Goal: Task Accomplishment & Management: Manage account settings

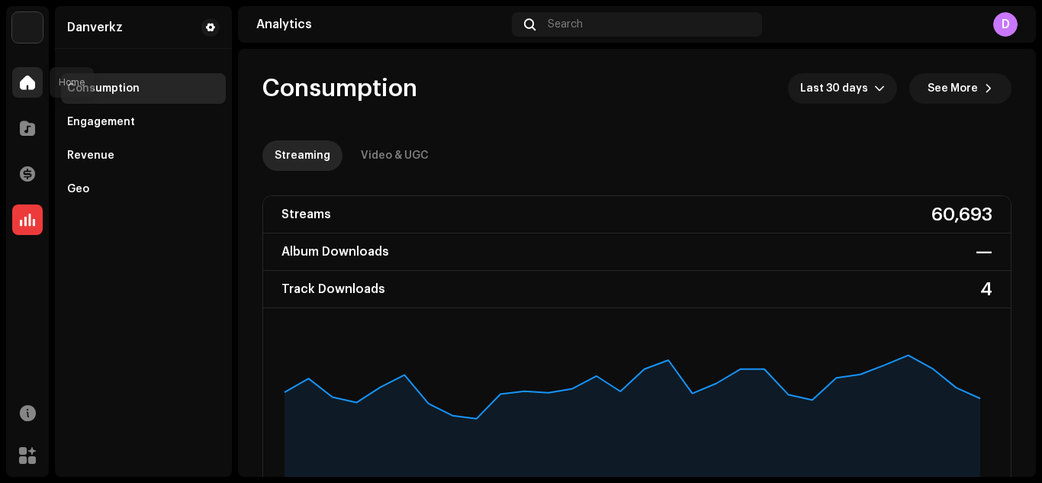
click at [13, 79] on div at bounding box center [27, 82] width 31 height 31
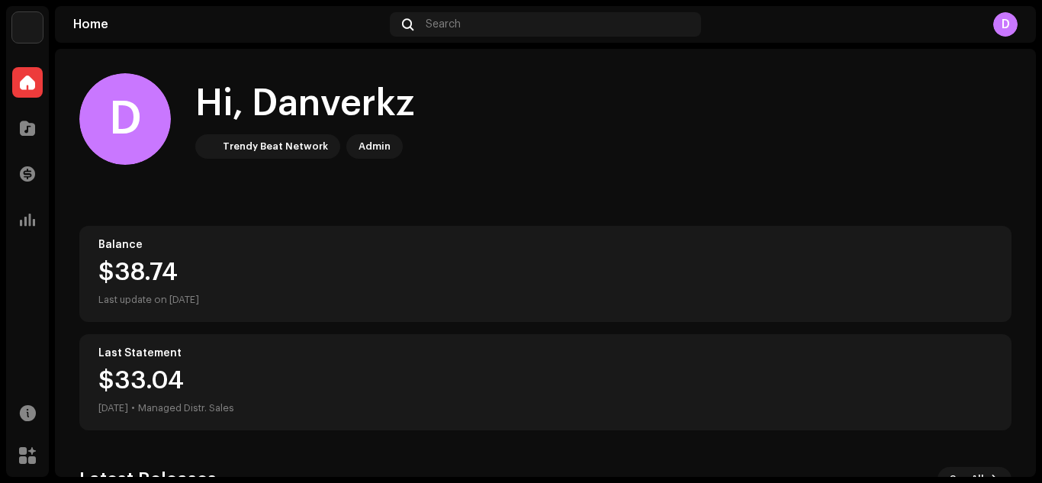
click at [393, 23] on div "D" at bounding box center [1005, 24] width 24 height 24
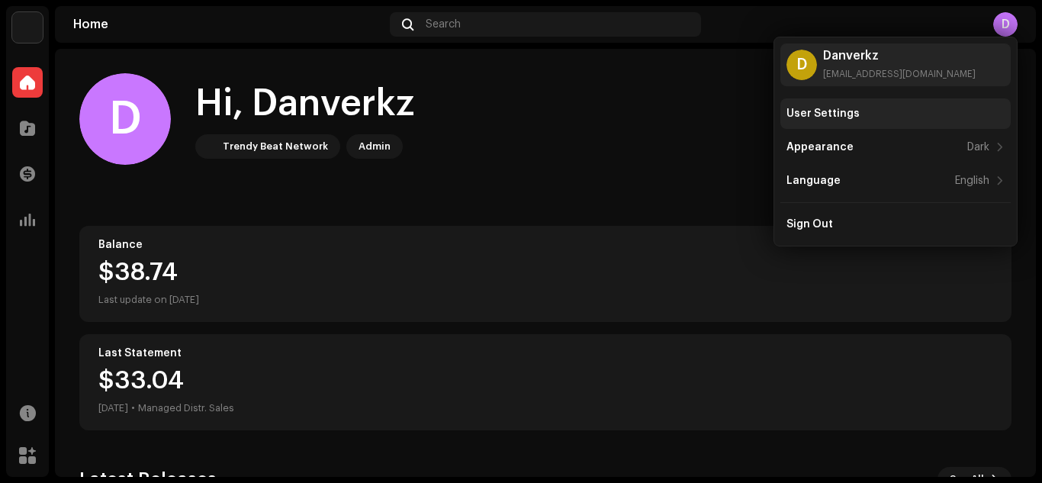
click at [393, 123] on div "User Settings" at bounding box center [895, 113] width 230 height 31
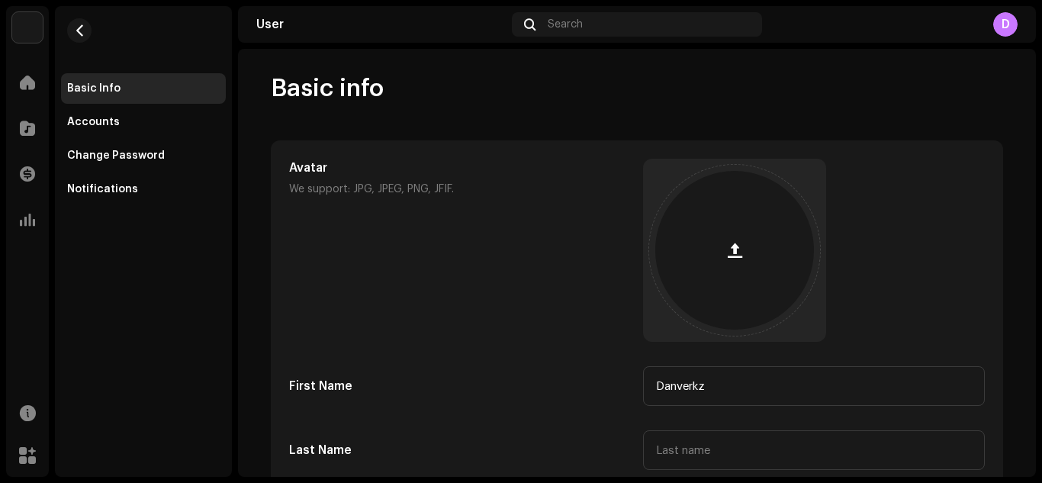
drag, startPoint x: 1041, startPoint y: 128, endPoint x: 1041, endPoint y: 249, distance: 121.3
click at [393, 249] on div "Danverkz Home Catalog Transactions Analytics Resources Marketplace Basic Info A…" at bounding box center [521, 241] width 1042 height 483
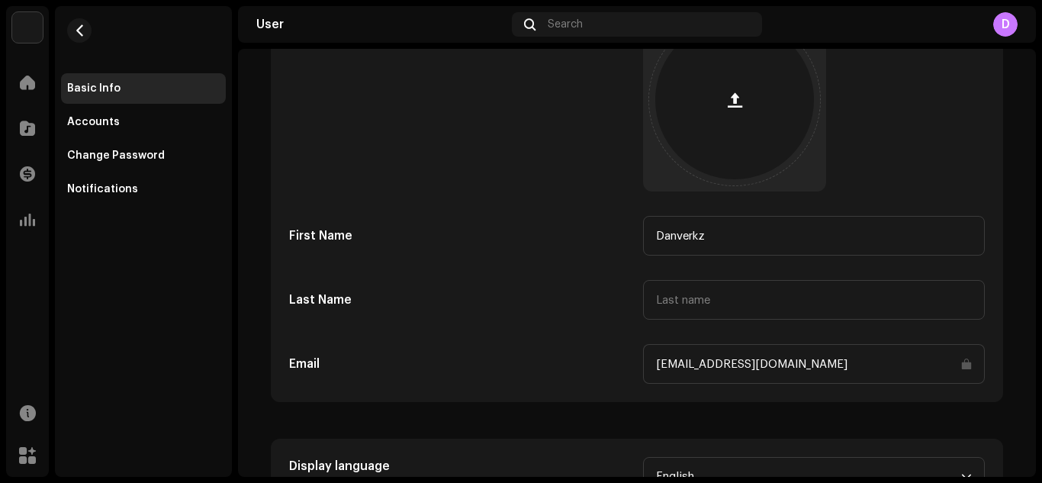
scroll to position [225, 0]
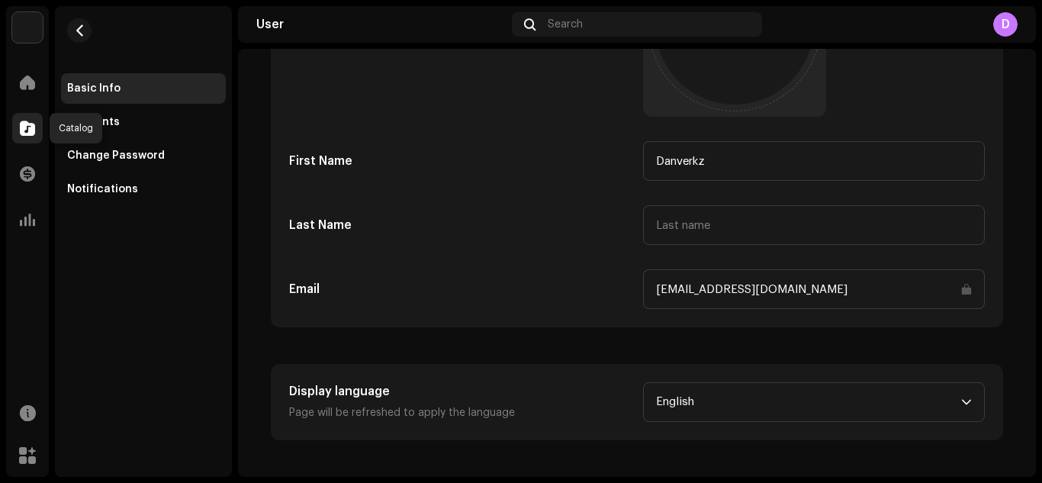
click at [22, 122] on span at bounding box center [27, 128] width 15 height 12
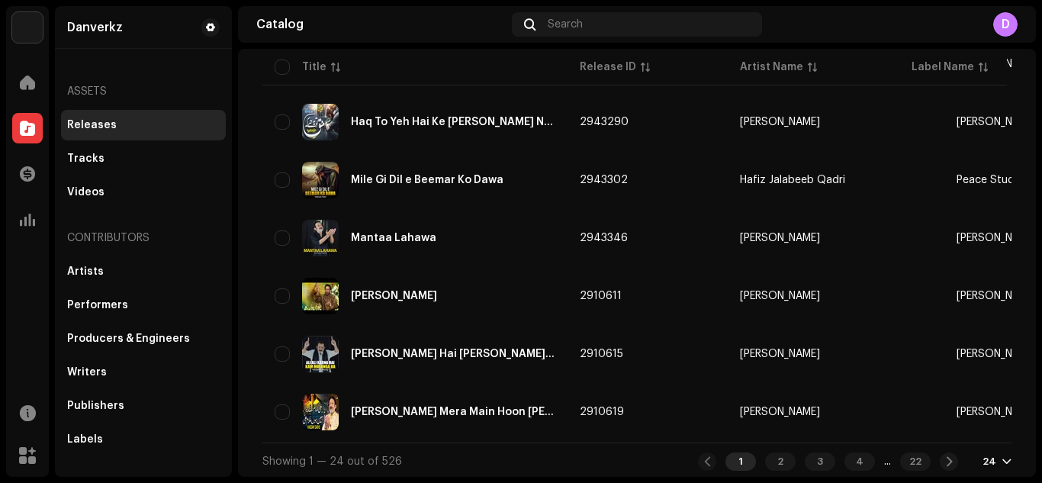
scroll to position [1199, 0]
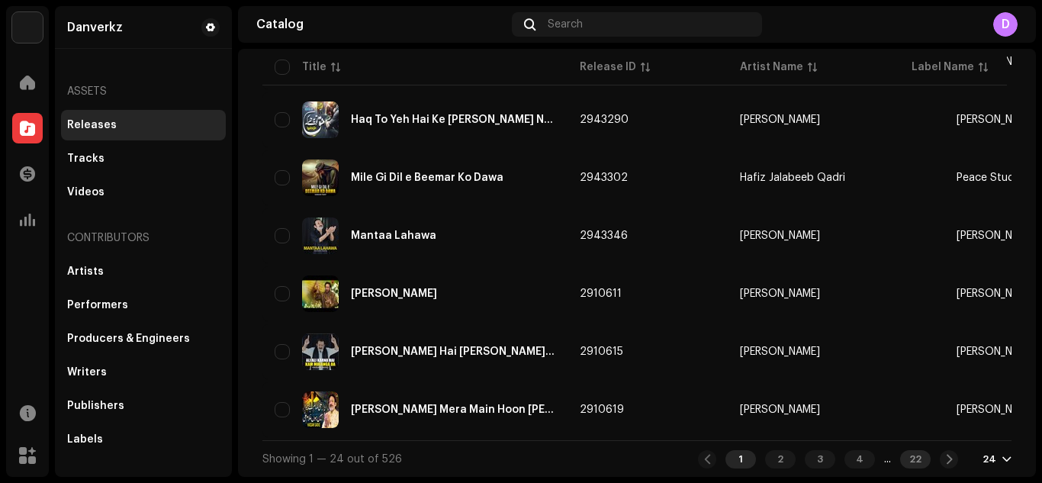
click at [393, 461] on div "22" at bounding box center [915, 459] width 31 height 18
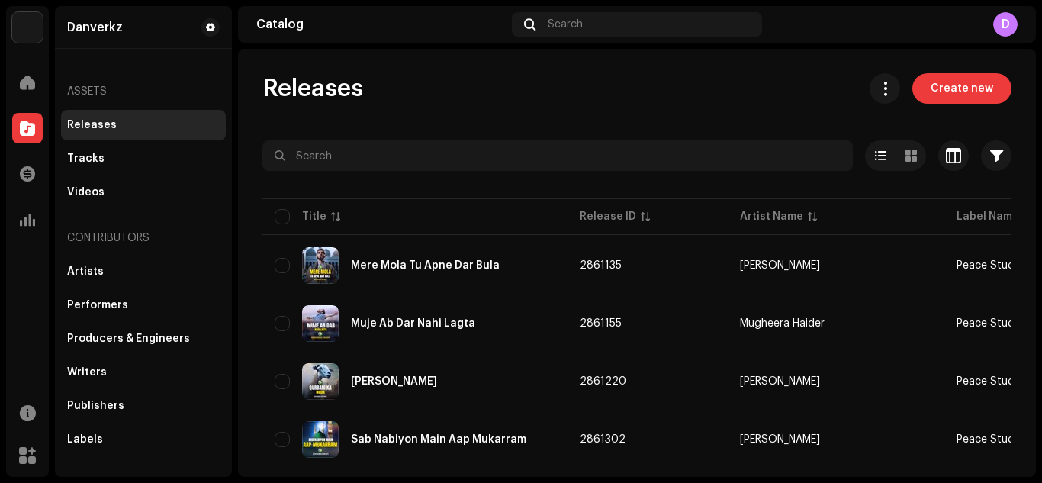
click at [393, 378] on div "Danverkz Home Catalog Transactions Analytics Resources Marketplace Danverkz Ass…" at bounding box center [521, 241] width 1042 height 483
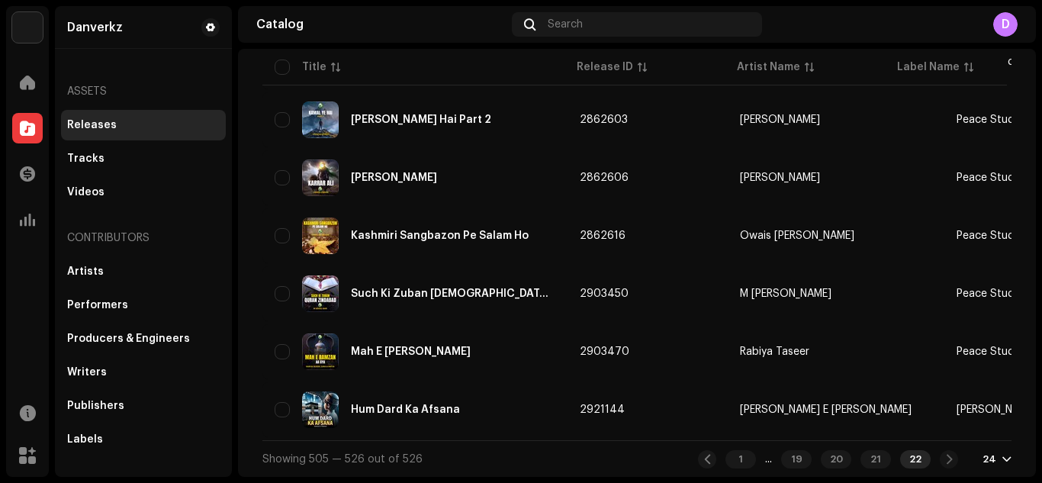
scroll to position [1083, 0]
click at [393, 452] on div "1 ... 19 20 21 22" at bounding box center [828, 459] width 260 height 18
click at [393, 458] on div "1 ... 19 20 21 22" at bounding box center [828, 459] width 260 height 18
click at [393, 459] on div "24" at bounding box center [996, 459] width 29 height 12
click at [393, 430] on div "72" at bounding box center [964, 431] width 63 height 31
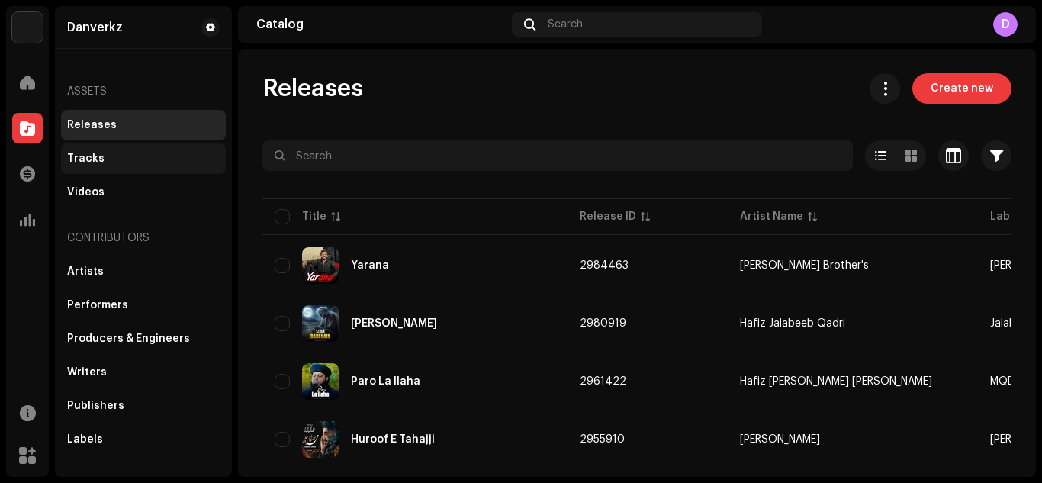
click at [114, 145] on div "Tracks" at bounding box center [143, 158] width 165 height 31
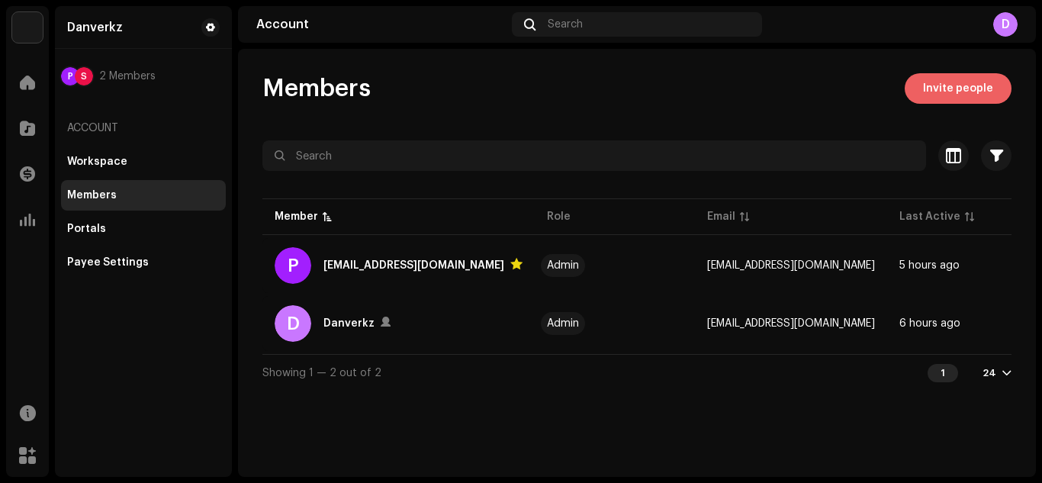
click at [947, 94] on span "Invite people" at bounding box center [958, 88] width 70 height 31
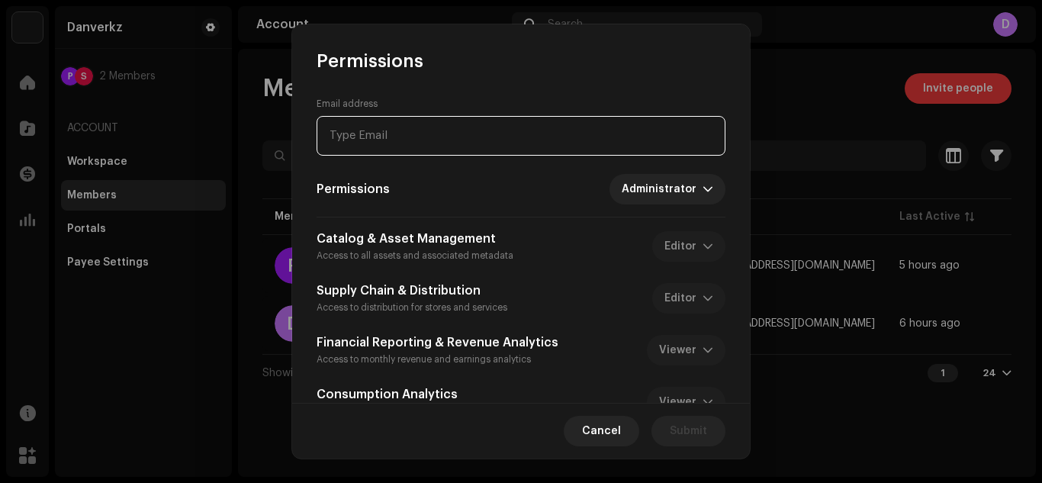
click at [479, 132] on input "email" at bounding box center [521, 136] width 409 height 40
paste input "a"
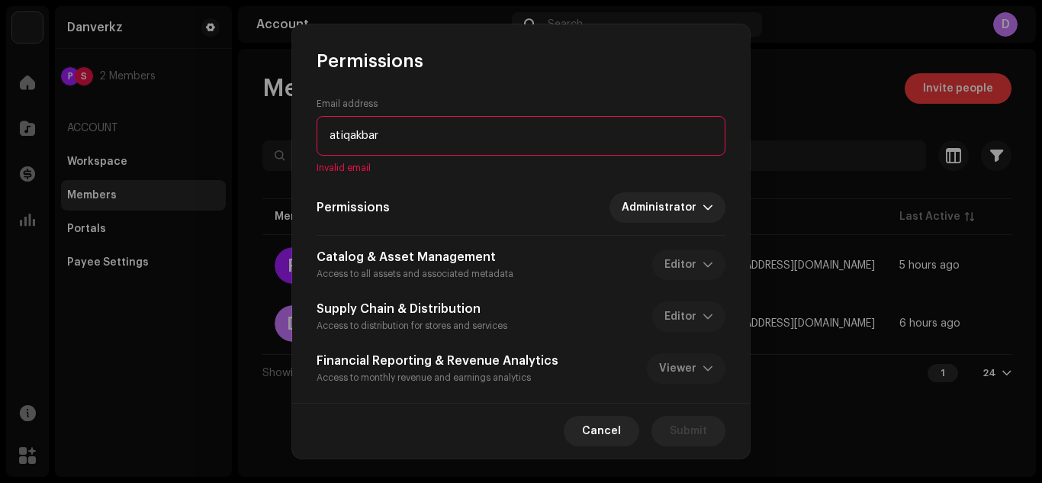
paste input "[EMAIL_ADDRESS][DOMAIN_NAME]"
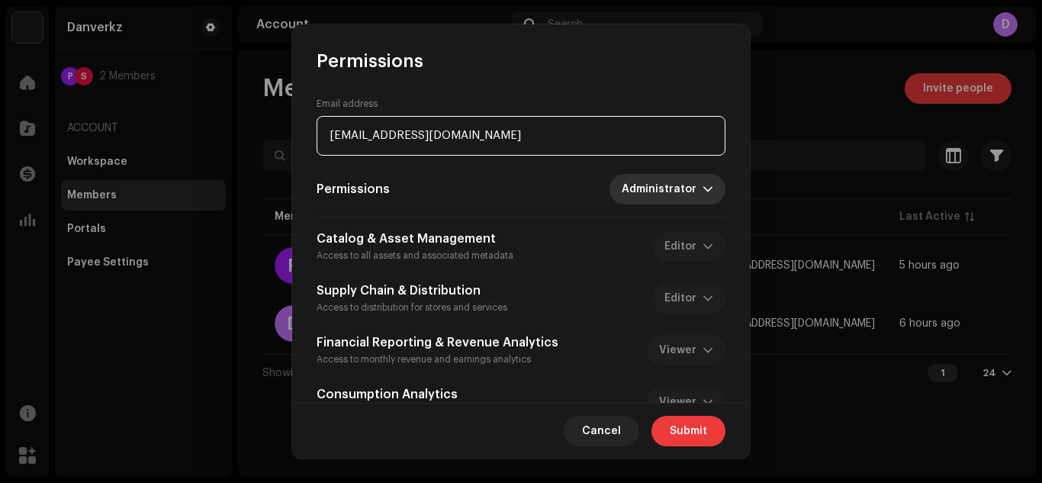
type input "[EMAIL_ADDRESS][DOMAIN_NAME]"
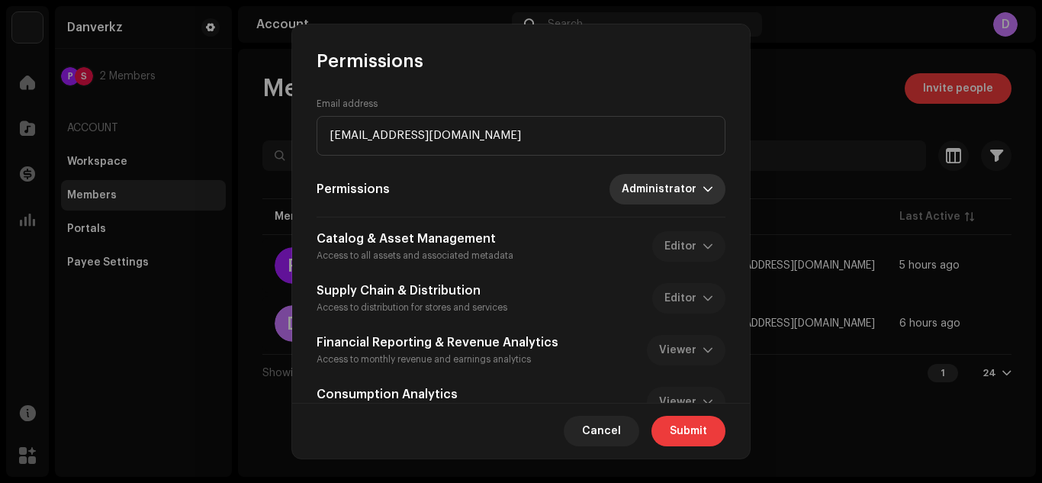
click at [612, 185] on p-select "Administrator" at bounding box center [667, 189] width 116 height 31
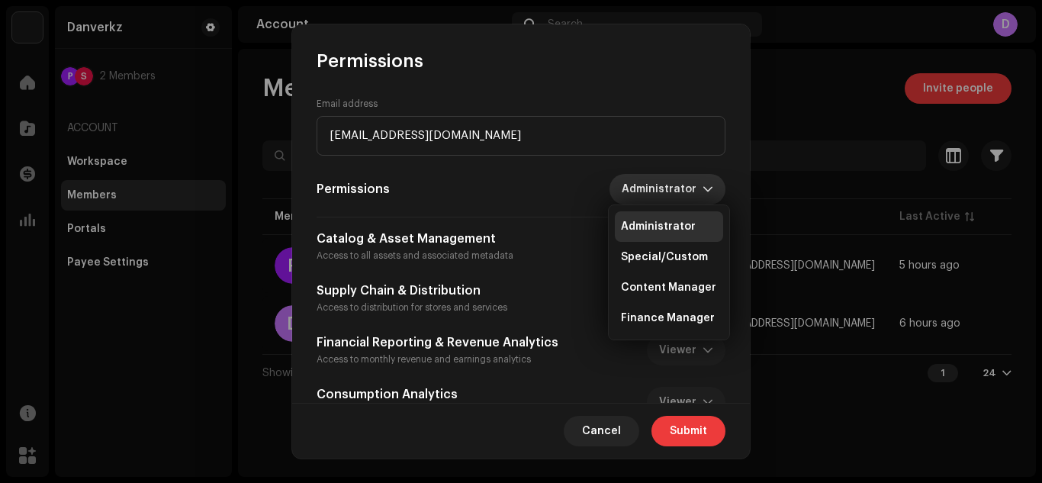
click at [497, 181] on div "Permissions Administrator" at bounding box center [521, 189] width 409 height 31
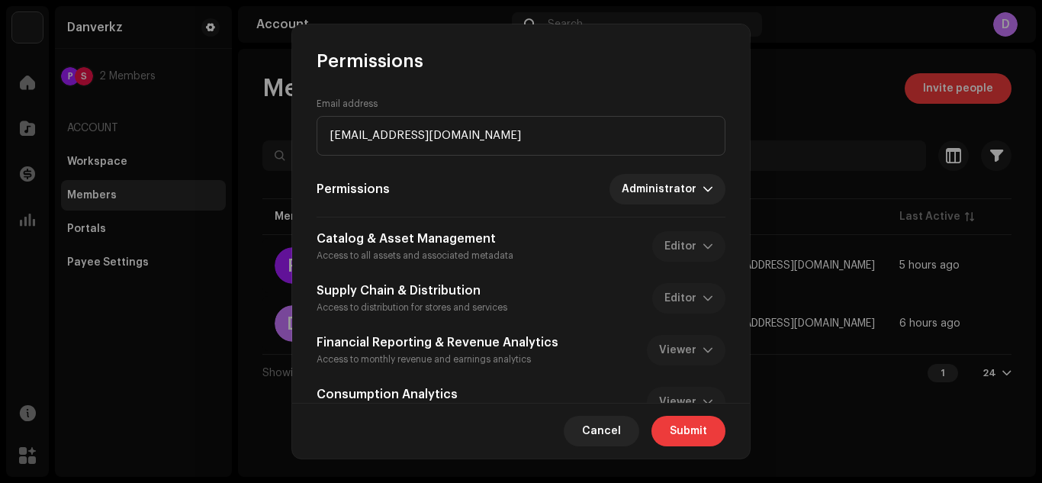
scroll to position [40, 0]
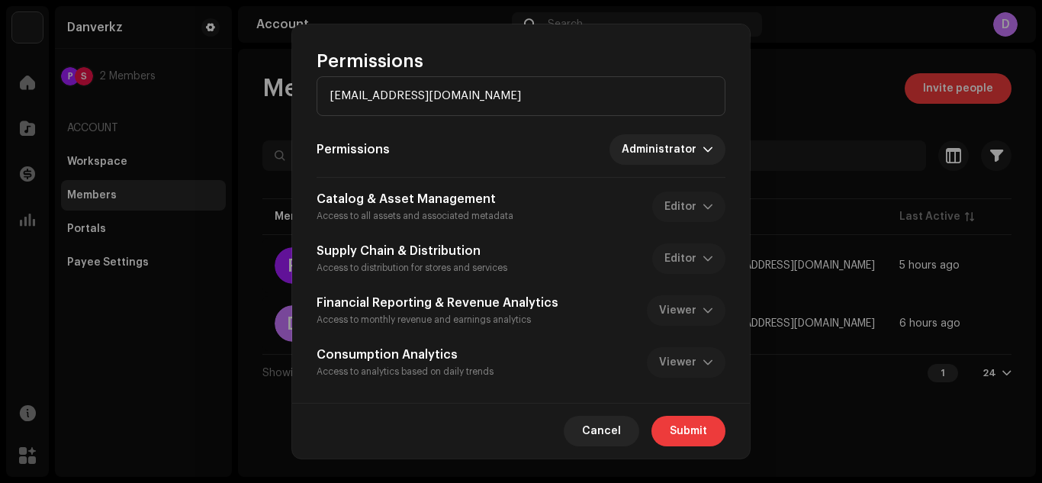
click at [689, 206] on div "Catalog & Asset Management Access to all assets and associated metadata Editor" at bounding box center [521, 207] width 409 height 34
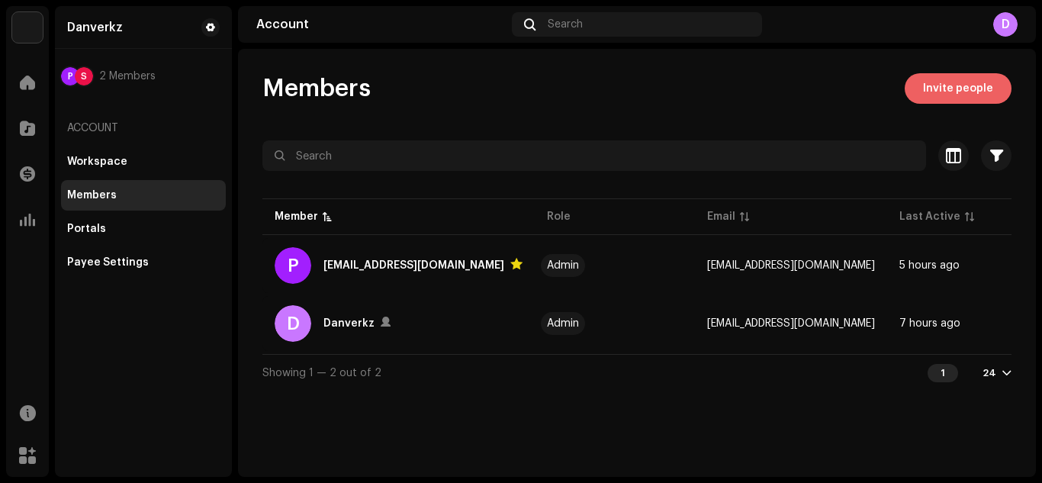
click at [960, 82] on span "Invite people" at bounding box center [958, 88] width 70 height 31
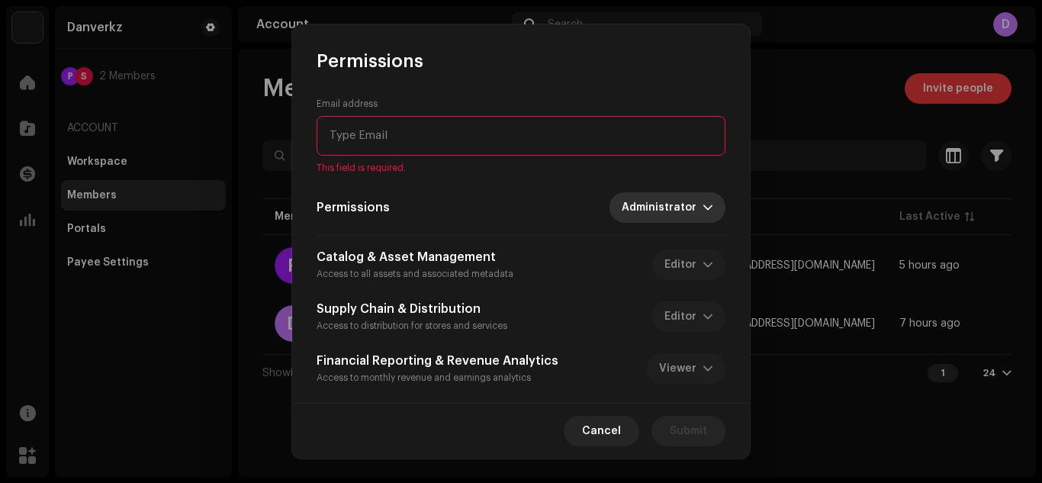
click at [643, 181] on div "Email address This field is required. Permissions Administrator Catalog & Asset…" at bounding box center [521, 267] width 409 height 339
click at [648, 196] on span "Administrator" at bounding box center [662, 207] width 81 height 31
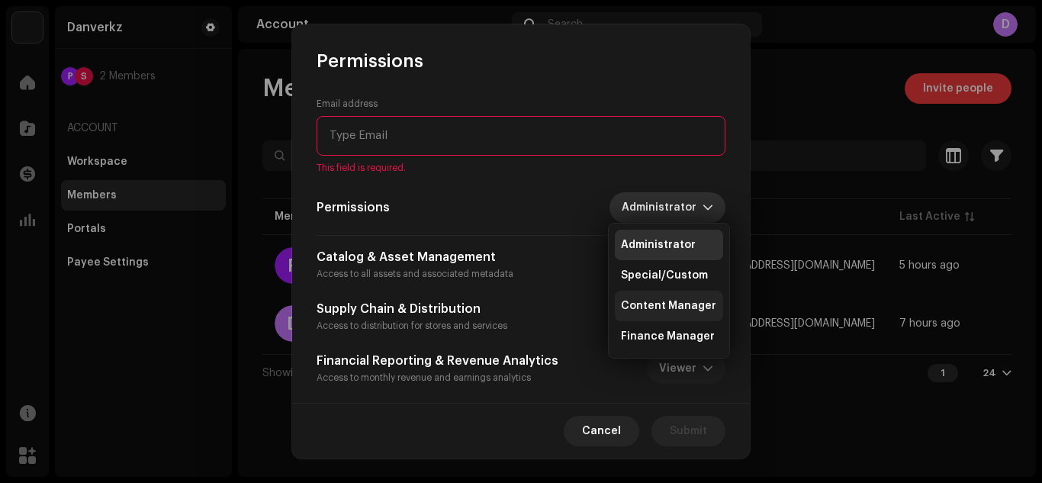
click at [632, 305] on span "Content Manager" at bounding box center [668, 305] width 95 height 15
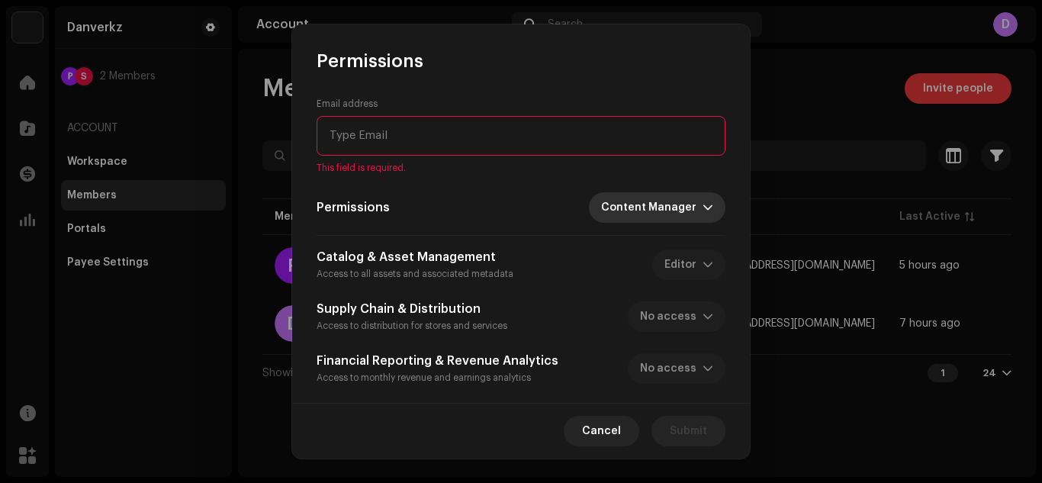
click at [636, 218] on span "Content Manager" at bounding box center [651, 207] width 101 height 31
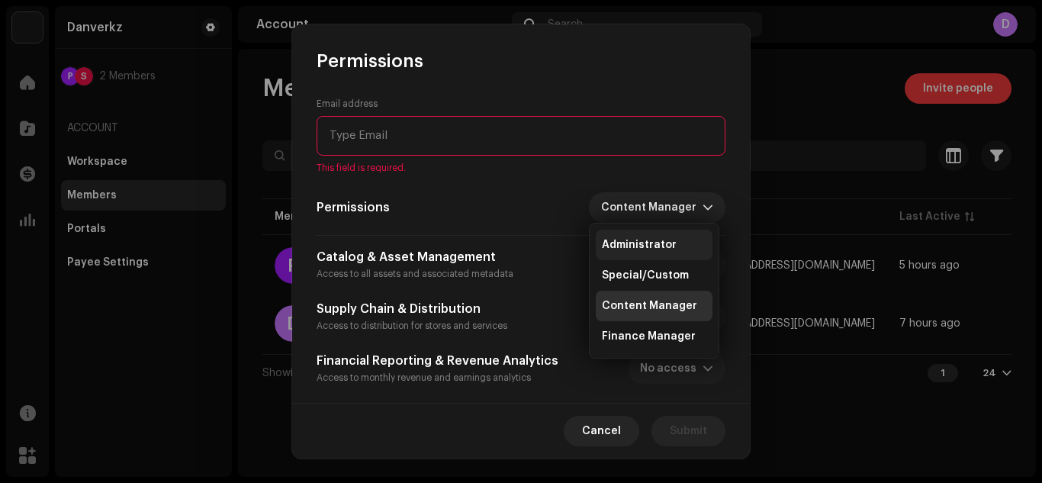
click at [643, 253] on li "Administrator" at bounding box center [654, 245] width 117 height 31
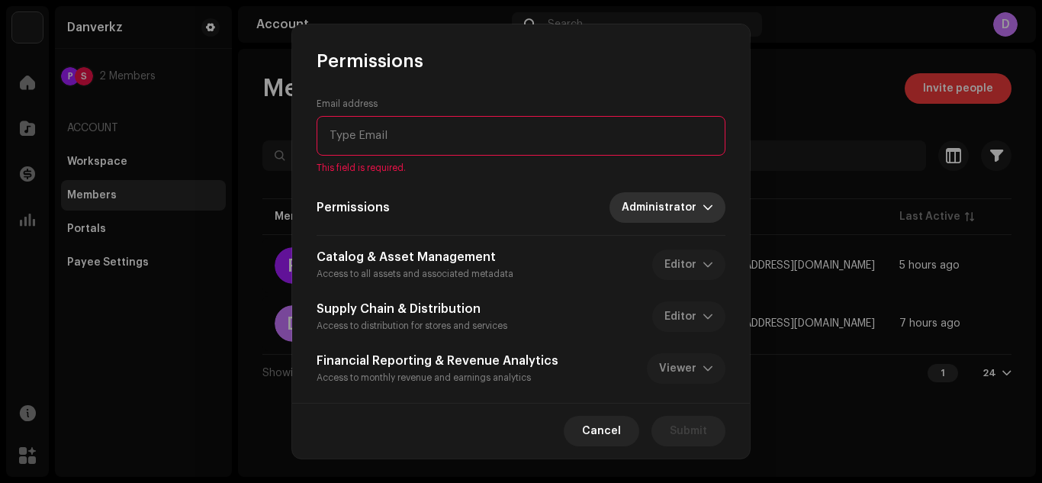
click at [418, 133] on input "email" at bounding box center [521, 136] width 409 height 40
paste input "[EMAIL_ADDRESS][DOMAIN_NAME]"
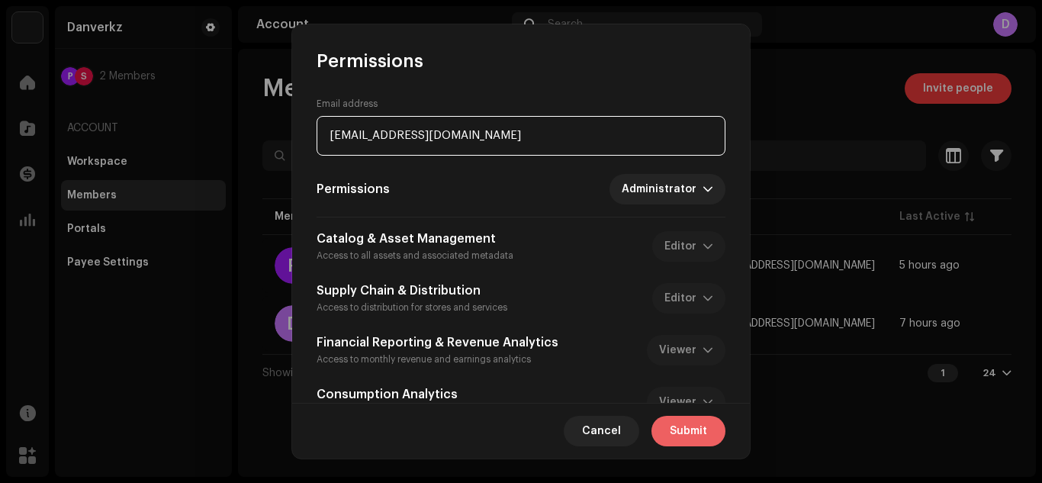
type input "Atiqakbar@gmail.com"
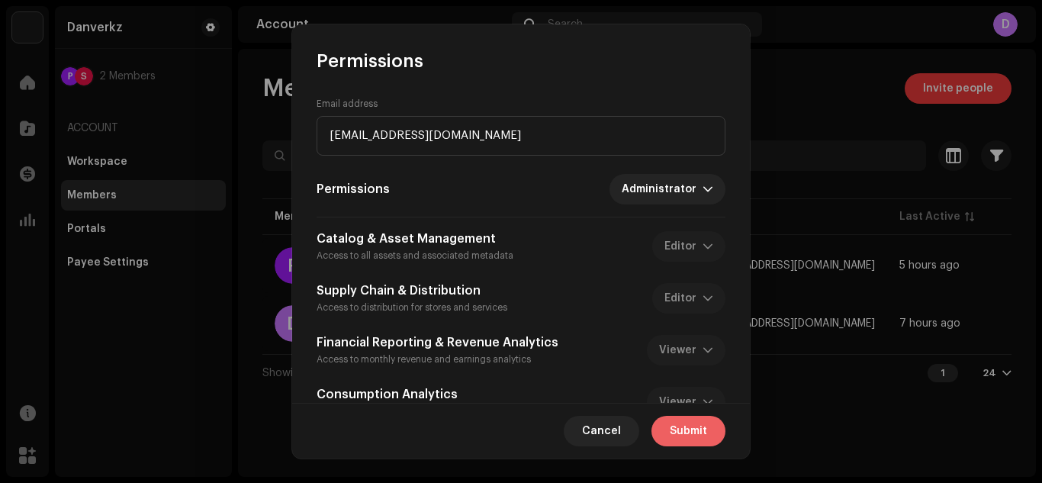
click at [677, 421] on span "Submit" at bounding box center [688, 431] width 37 height 31
